Goal: Information Seeking & Learning: Learn about a topic

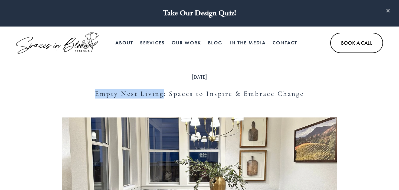
click at [217, 41] on link "Blog" at bounding box center [215, 42] width 15 height 11
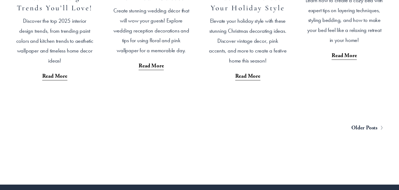
scroll to position [1093, 0]
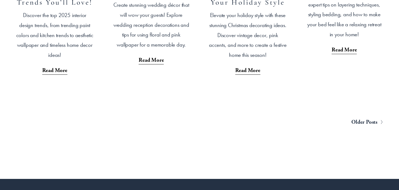
click at [360, 117] on span "Older Posts" at bounding box center [365, 122] width 26 height 10
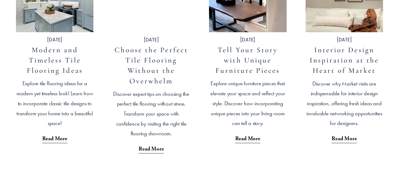
scroll to position [619, 0]
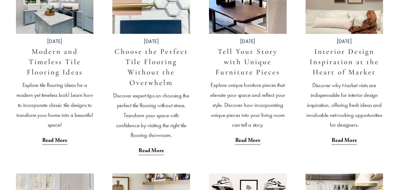
click at [55, 72] on link "Modern and Timeless Tile Flooring Ideas" at bounding box center [55, 62] width 56 height 30
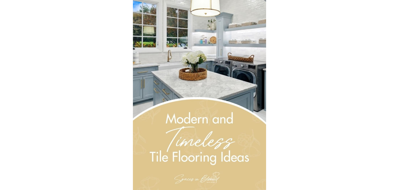
scroll to position [3214, 0]
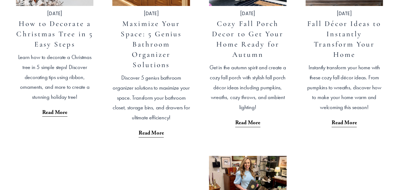
scroll to position [237, 0]
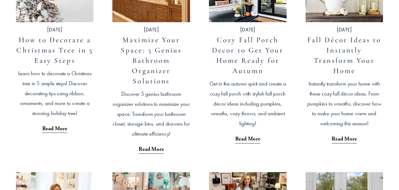
click at [244, 57] on link "Cozy Fall Porch Decor to Get Your Home Ready for Autumn" at bounding box center [248, 55] width 72 height 40
click at [332, 61] on link "Fall Décor Ideas to Instantly Transform Your Home" at bounding box center [345, 55] width 74 height 40
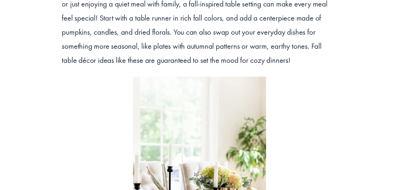
scroll to position [821, 0]
